Goal: Transaction & Acquisition: Purchase product/service

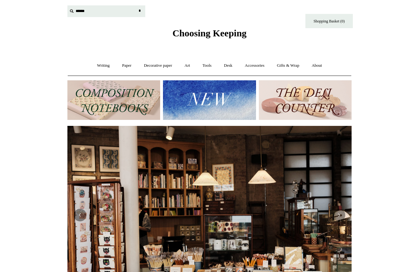
click at [81, 12] on input "text" at bounding box center [106, 11] width 78 height 12
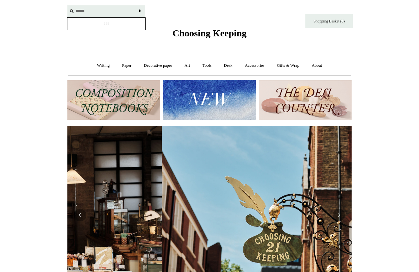
scroll to position [0, 281]
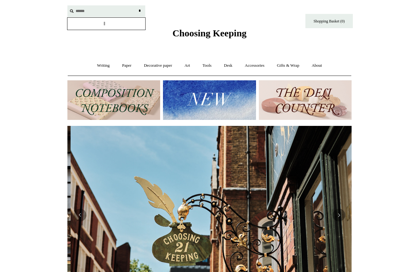
type input "******"
click at [140, 11] on input "*" at bounding box center [139, 10] width 6 height 11
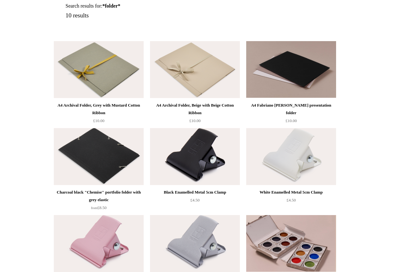
scroll to position [92, 0]
click at [112, 73] on img at bounding box center [99, 69] width 90 height 57
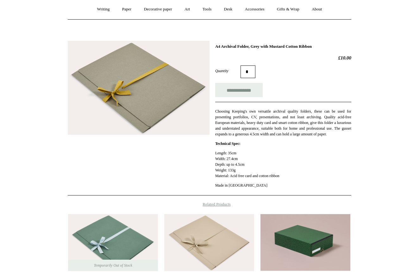
scroll to position [53, 0]
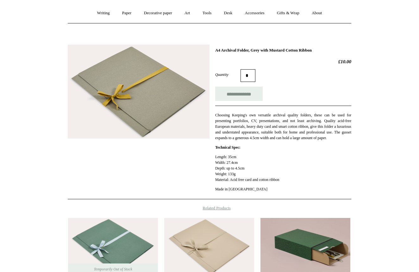
click at [316, 244] on img at bounding box center [306, 246] width 90 height 57
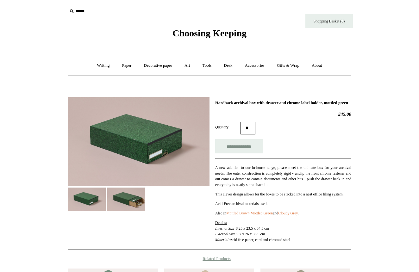
click at [129, 202] on img at bounding box center [126, 200] width 38 height 24
